Goal: Information Seeking & Learning: Learn about a topic

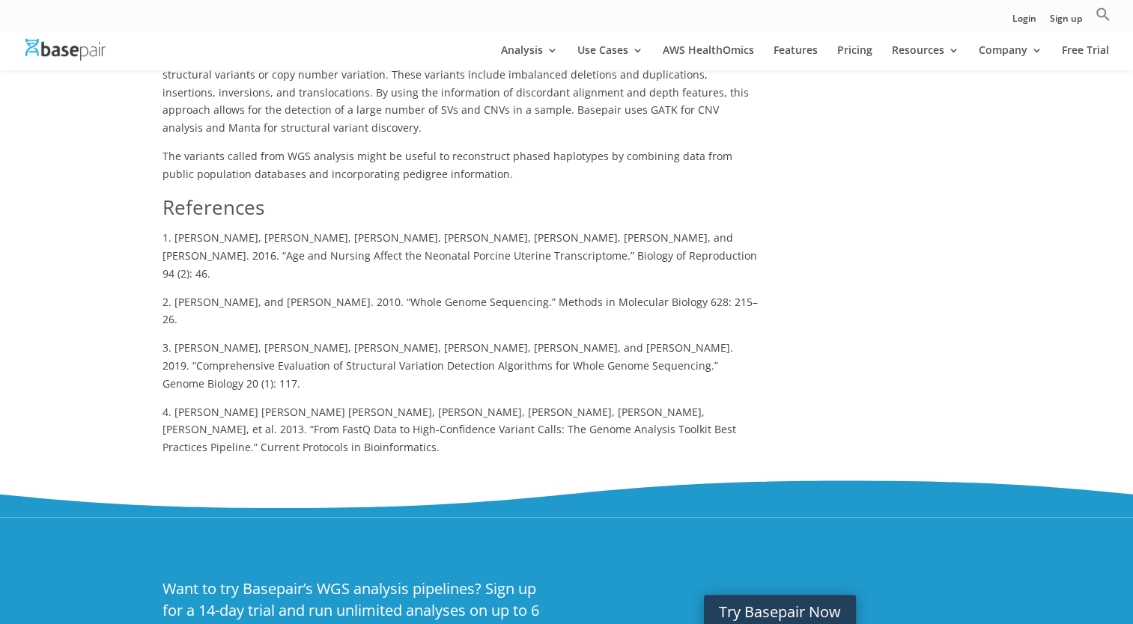
scroll to position [1288, 0]
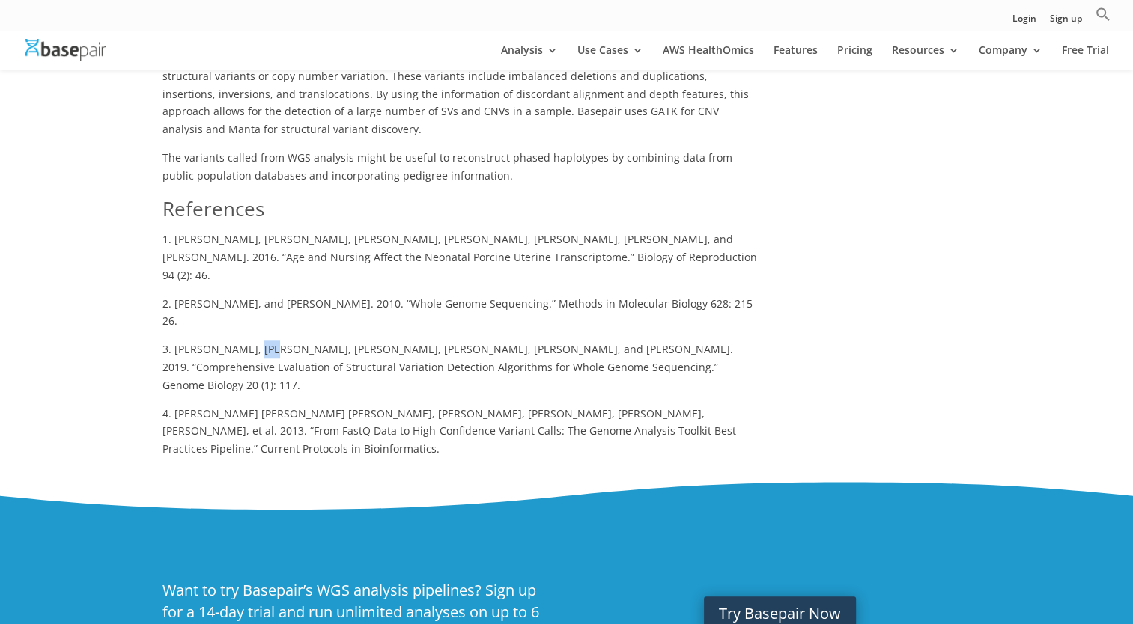
drag, startPoint x: 258, startPoint y: 256, endPoint x: 244, endPoint y: 256, distance: 14.2
click at [244, 342] on span "3. [PERSON_NAME], [PERSON_NAME], [PERSON_NAME], [PERSON_NAME], [PERSON_NAME], a…" at bounding box center [447, 367] width 570 height 50
drag, startPoint x: 244, startPoint y: 256, endPoint x: 323, endPoint y: 299, distance: 90.1
click at [323, 341] on p "3. [PERSON_NAME], [PERSON_NAME], [PERSON_NAME], [PERSON_NAME], [PERSON_NAME], a…" at bounding box center [459, 373] width 595 height 64
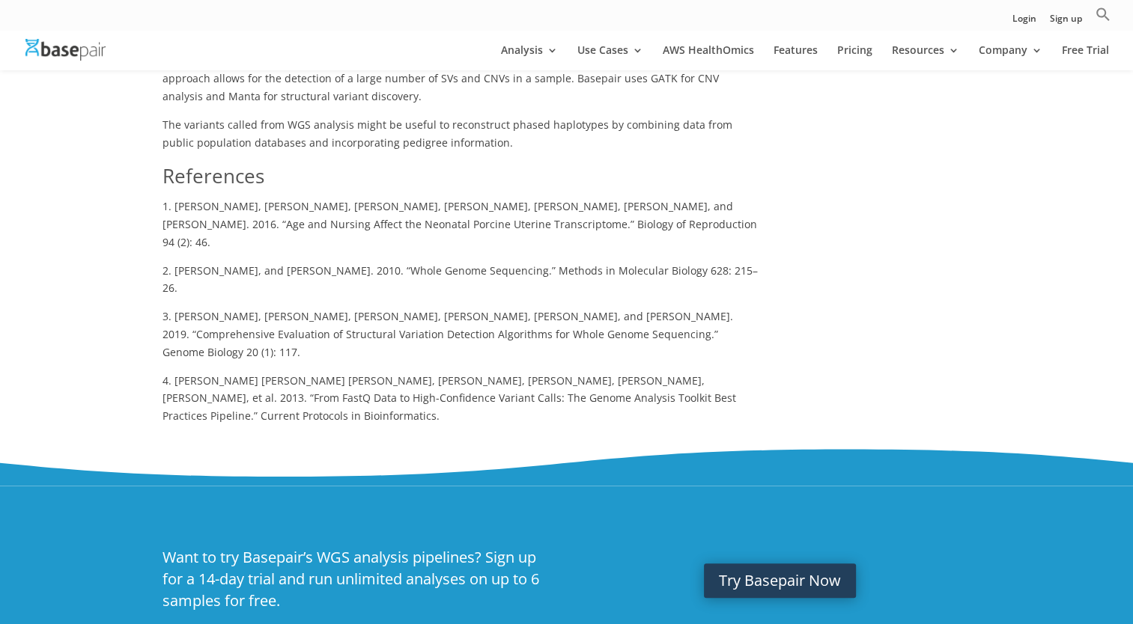
scroll to position [1297, 0]
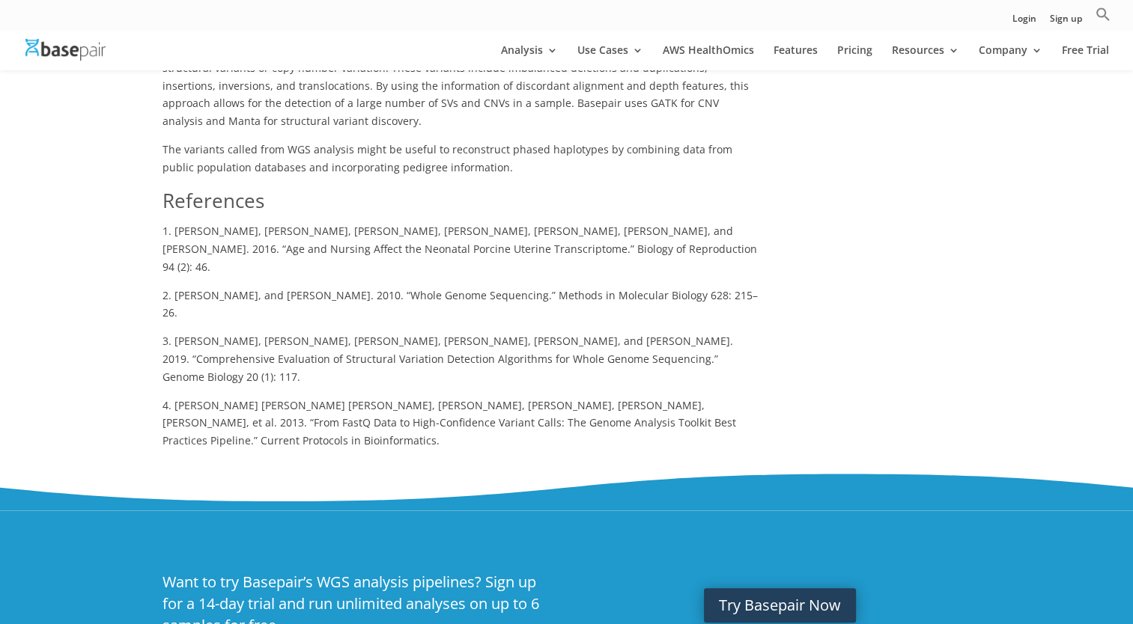
drag, startPoint x: 219, startPoint y: 287, endPoint x: 322, endPoint y: 287, distance: 103.3
click at [322, 332] on p "3. [PERSON_NAME], [PERSON_NAME], [PERSON_NAME], [PERSON_NAME], [PERSON_NAME], a…" at bounding box center [459, 364] width 595 height 64
drag, startPoint x: 322, startPoint y: 287, endPoint x: 302, endPoint y: 270, distance: 26.6
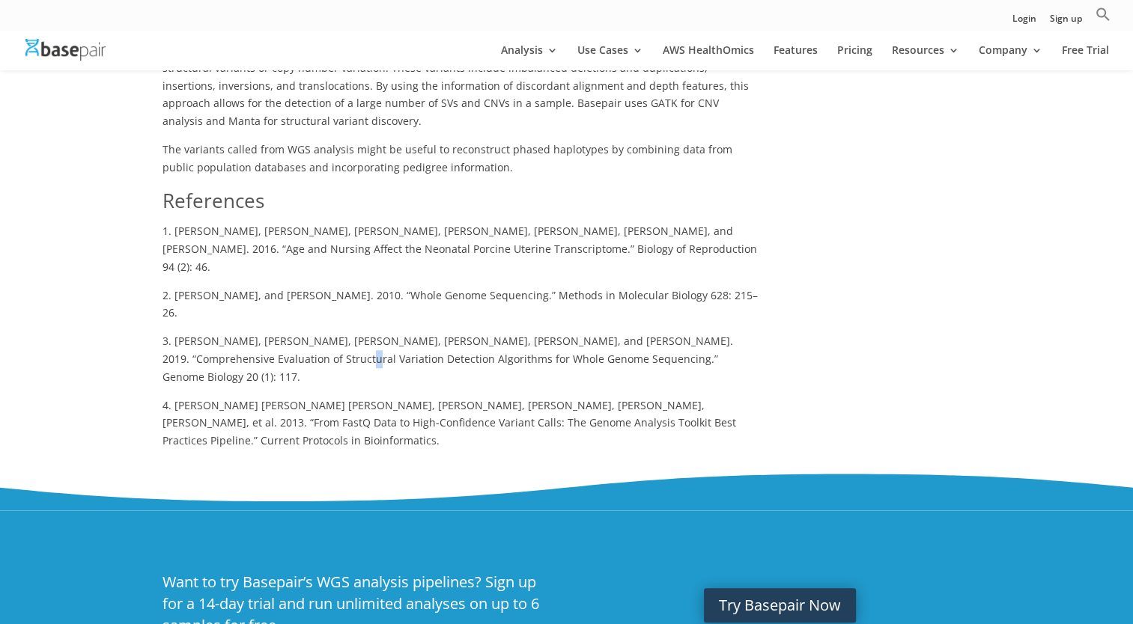
click at [302, 334] on span "3. [PERSON_NAME], [PERSON_NAME], [PERSON_NAME], [PERSON_NAME], [PERSON_NAME], a…" at bounding box center [447, 359] width 570 height 50
drag, startPoint x: 302, startPoint y: 270, endPoint x: 290, endPoint y: 279, distance: 14.4
click at [290, 332] on p "3. [PERSON_NAME], [PERSON_NAME], [PERSON_NAME], [PERSON_NAME], [PERSON_NAME], a…" at bounding box center [459, 364] width 595 height 64
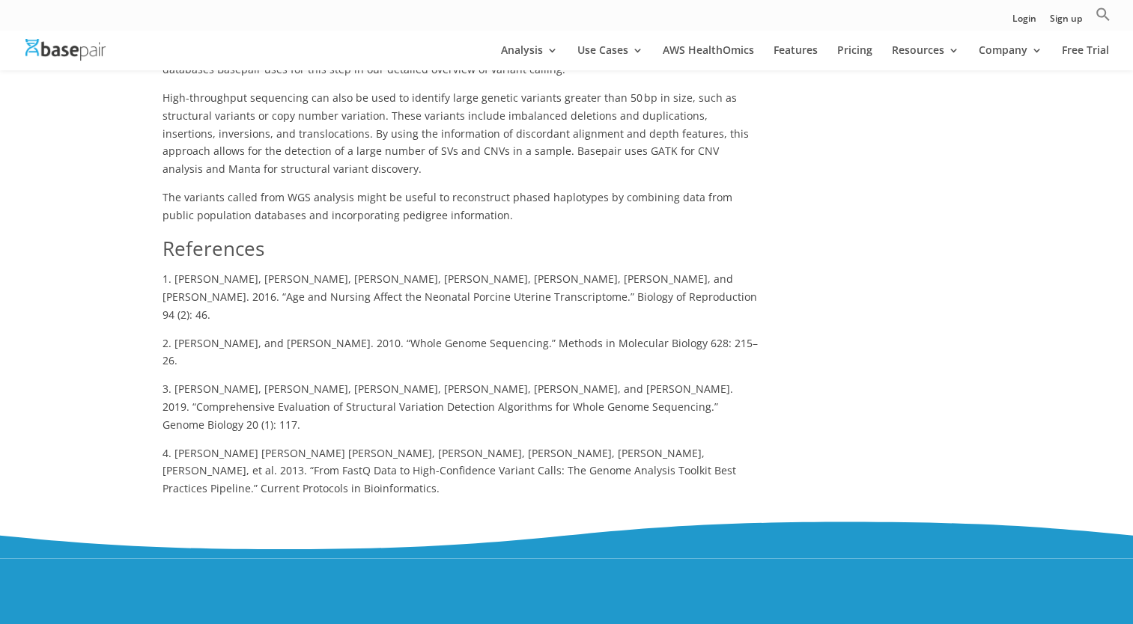
scroll to position [1174, 0]
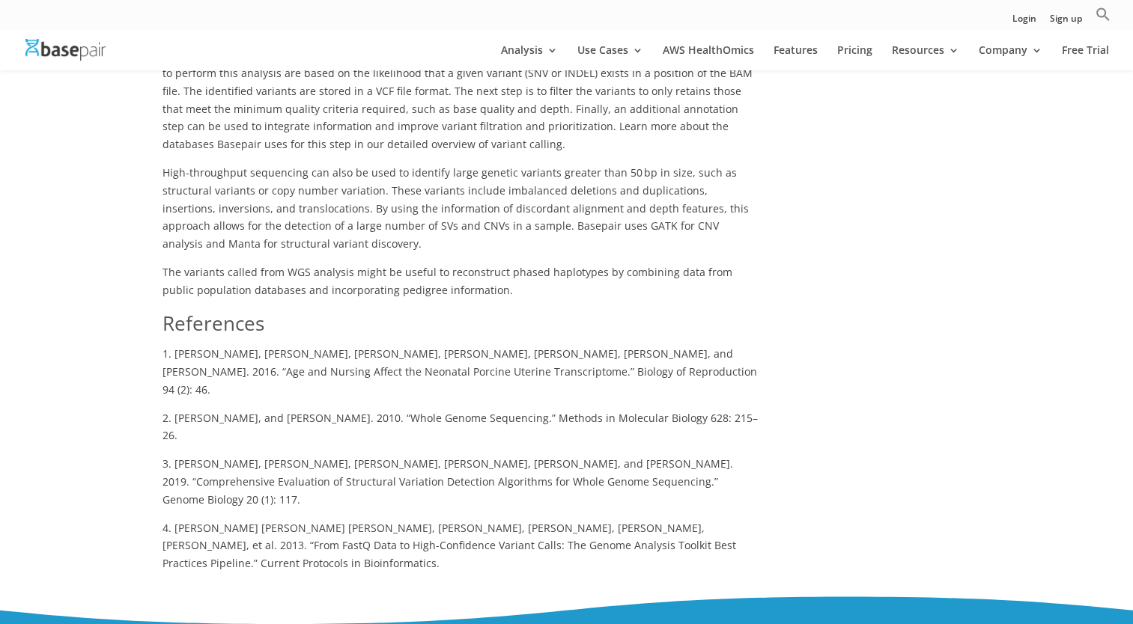
click at [445, 521] on span "4. [PERSON_NAME] [PERSON_NAME] [PERSON_NAME], [PERSON_NAME], [PERSON_NAME], [PE…" at bounding box center [448, 546] width 573 height 50
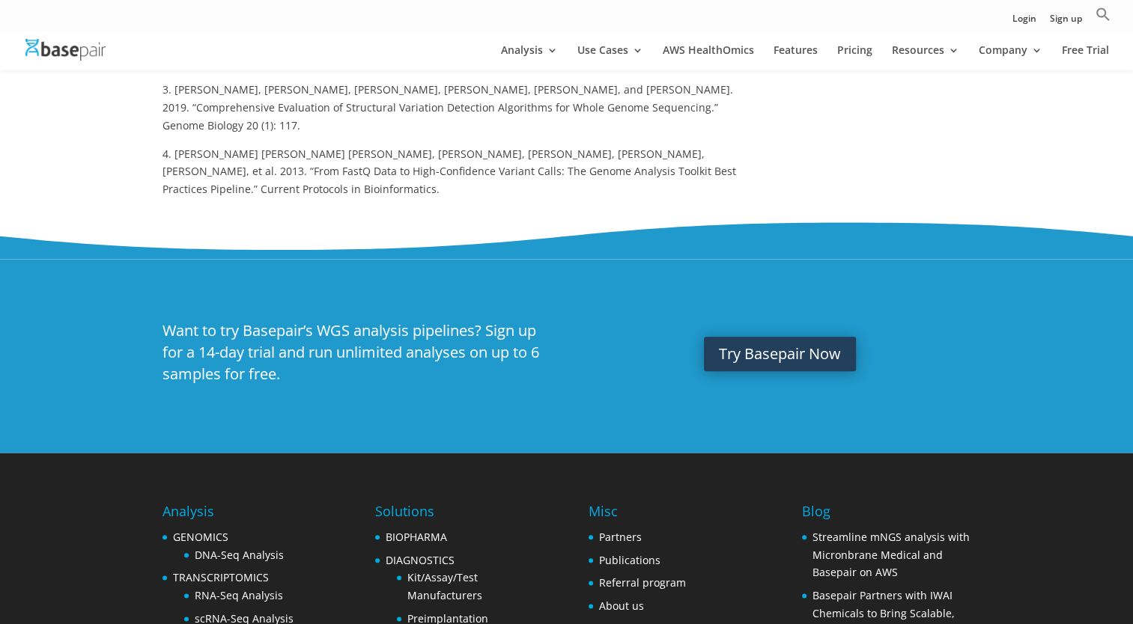
scroll to position [1324, 0]
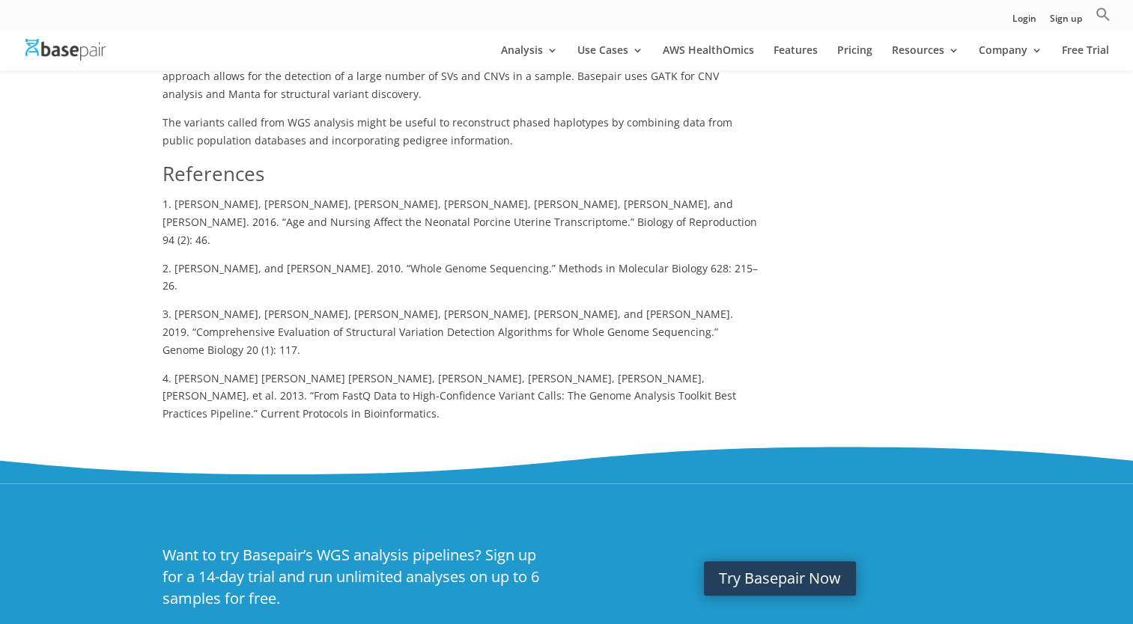
click at [465, 307] on span "3. [PERSON_NAME], [PERSON_NAME], [PERSON_NAME], [PERSON_NAME], [PERSON_NAME], a…" at bounding box center [447, 332] width 570 height 50
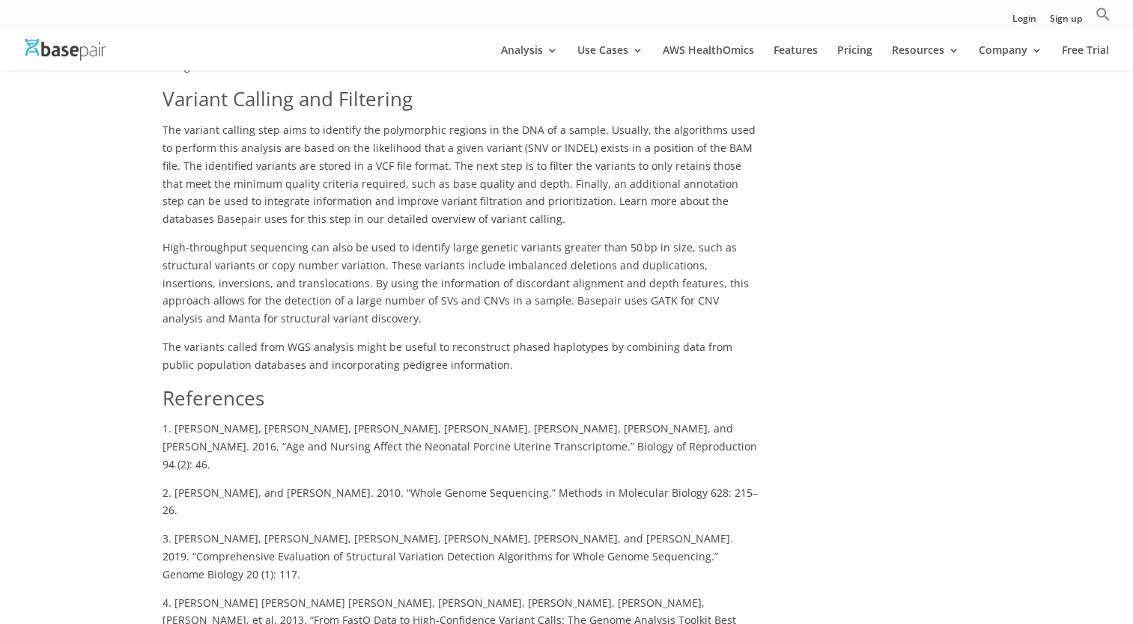
scroll to position [1174, 0]
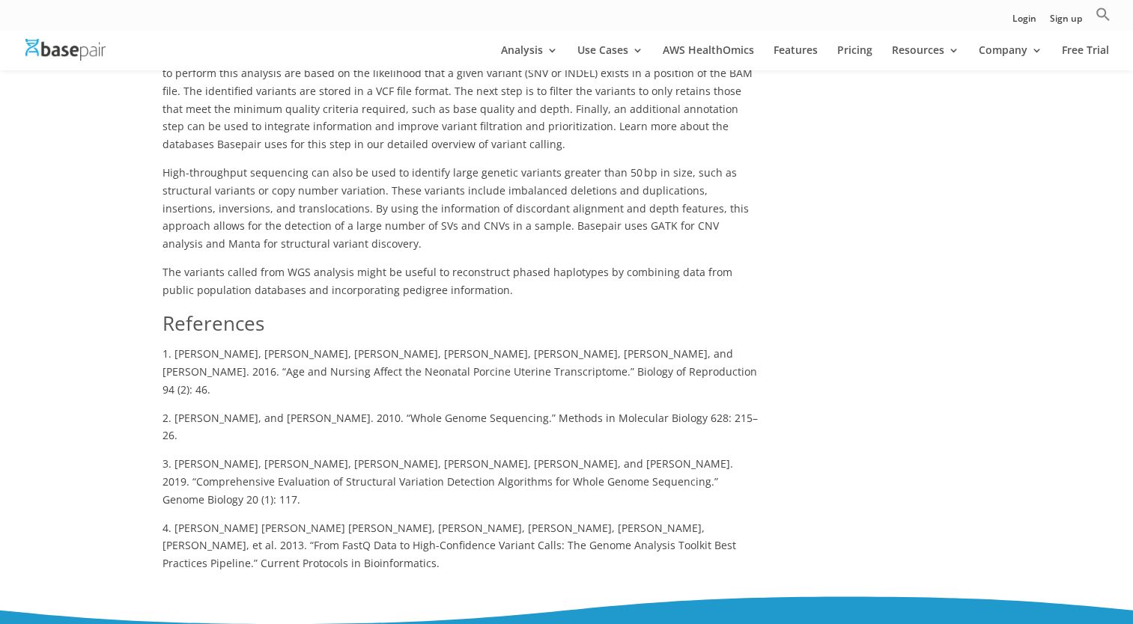
click at [570, 521] on span "4. [PERSON_NAME] [PERSON_NAME] [PERSON_NAME], [PERSON_NAME], [PERSON_NAME], [PE…" at bounding box center [448, 546] width 573 height 50
